Goal: Find specific page/section: Find specific page/section

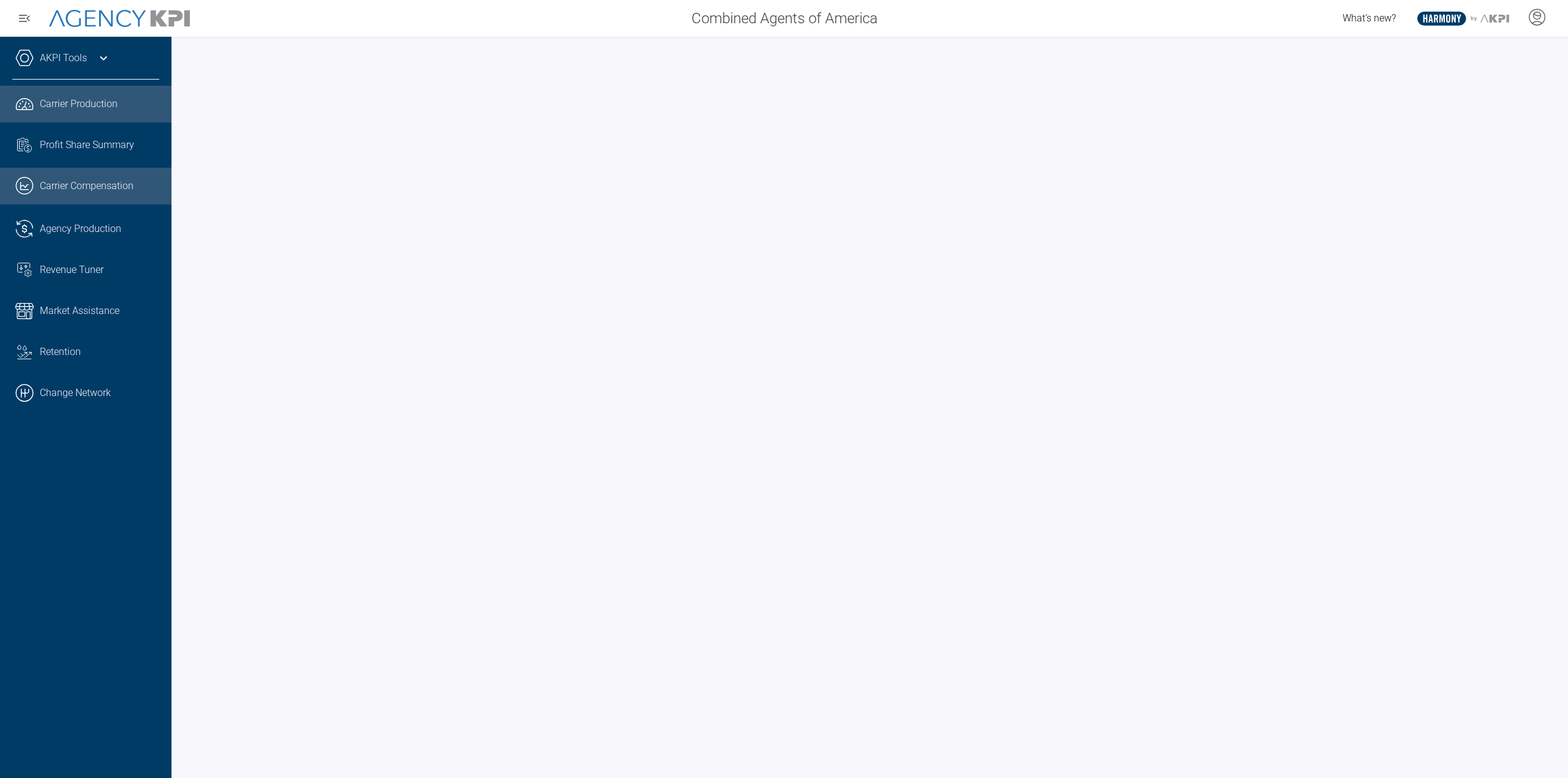
click at [110, 191] on span "Carrier Compensation" at bounding box center [86, 186] width 94 height 14
click at [66, 227] on span "Agency Production" at bounding box center [80, 229] width 81 height 14
